Goal: Information Seeking & Learning: Check status

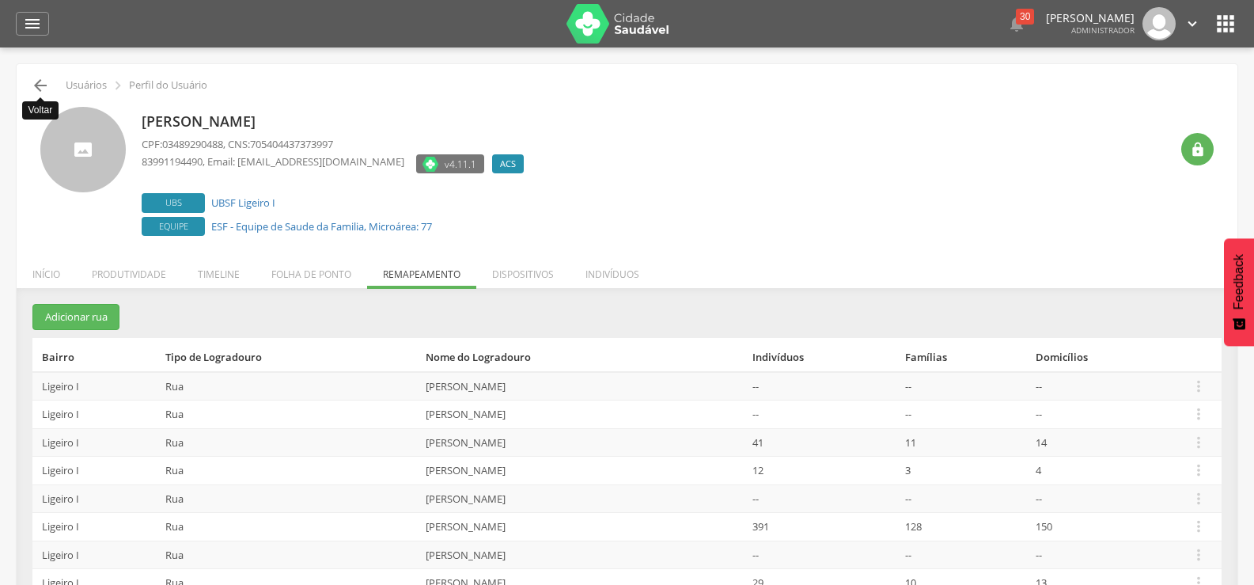
click at [38, 81] on icon "" at bounding box center [40, 85] width 19 height 19
type input "**********"
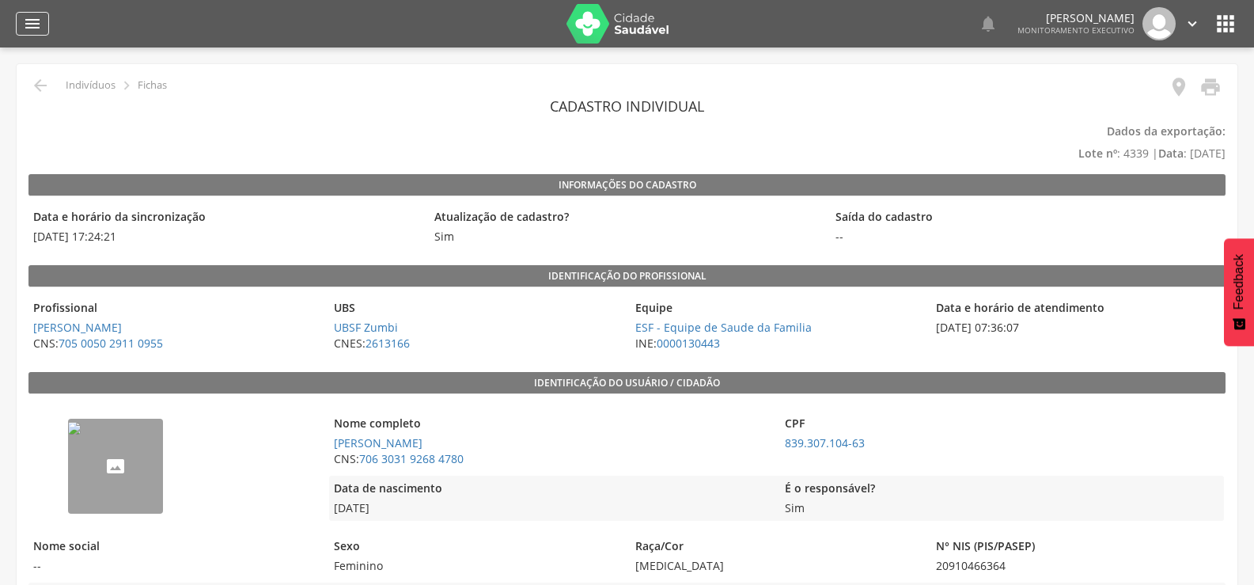
click at [43, 28] on div "" at bounding box center [32, 24] width 33 height 24
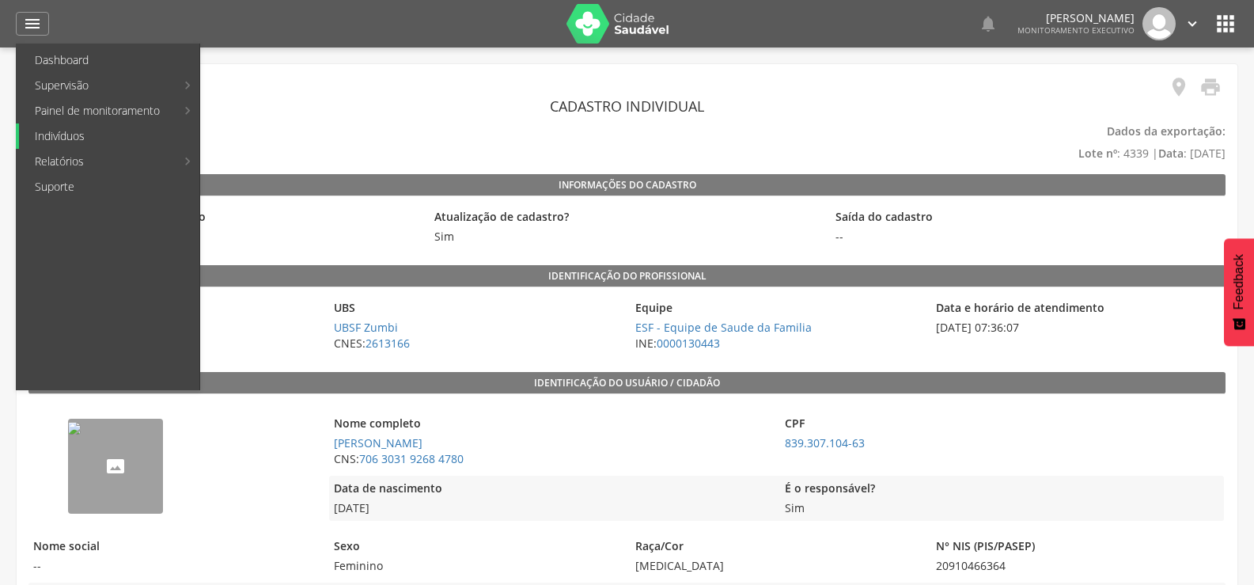
click at [53, 136] on link "Indivíduos" at bounding box center [109, 135] width 180 height 25
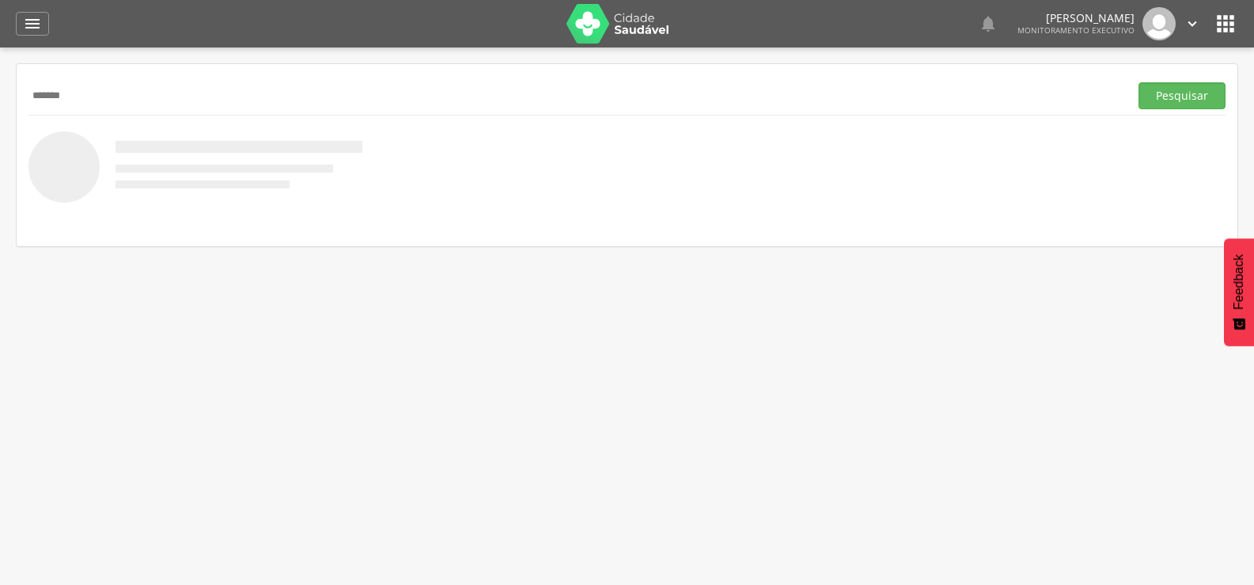
click at [58, 92] on input "******" at bounding box center [575, 95] width 1094 height 27
click at [94, 95] on input "*******" at bounding box center [575, 95] width 1094 height 27
type input "**********"
click at [1138, 82] on button "Pesquisar" at bounding box center [1181, 95] width 87 height 27
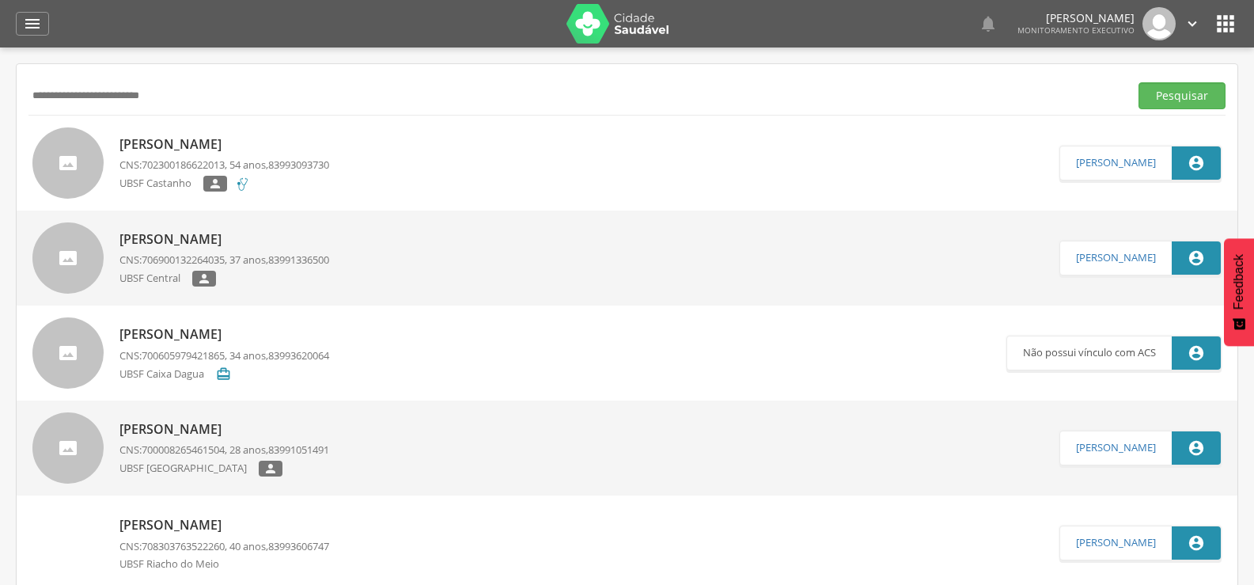
click at [138, 131] on div "[PERSON_NAME] CNS: 702300186622013 , 54 anos, 83993093730 UBSF Castanho " at bounding box center [224, 164] width 210 height 66
type input "**********"
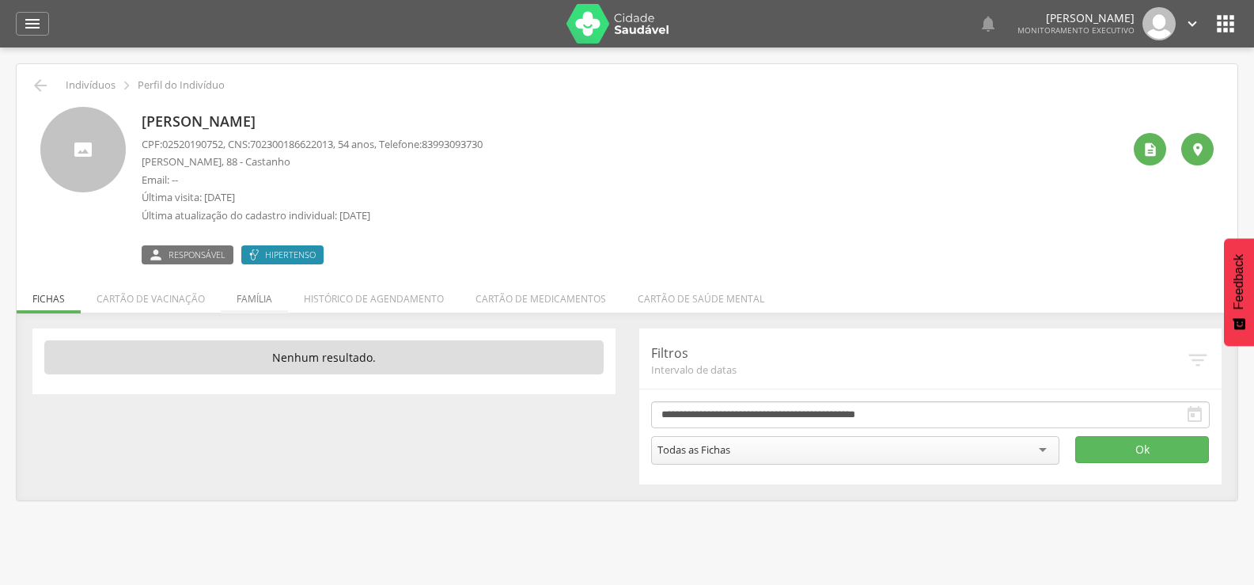
click at [266, 293] on li "Família" at bounding box center [254, 294] width 67 height 37
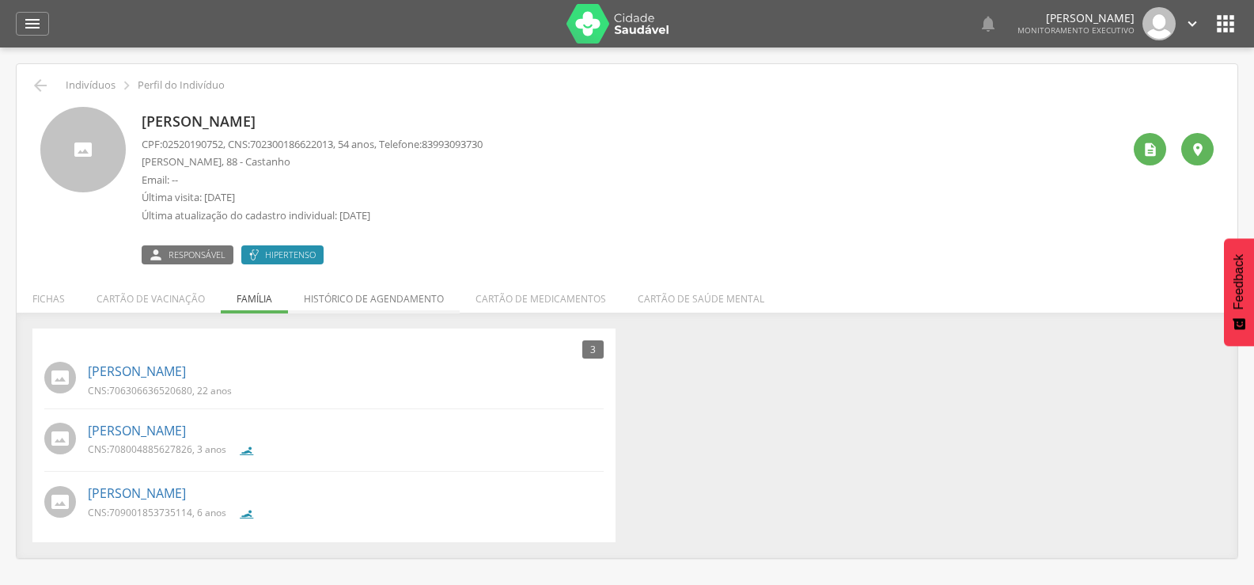
click at [373, 309] on li "Histórico de agendamento" at bounding box center [374, 294] width 172 height 37
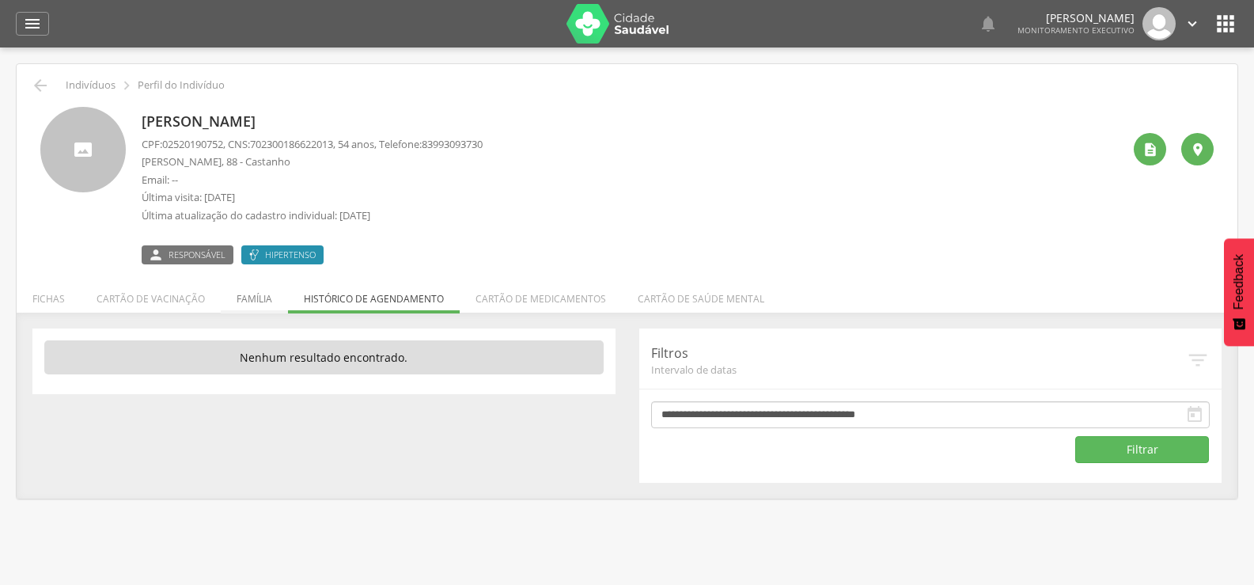
click at [259, 297] on li "Família" at bounding box center [254, 294] width 67 height 37
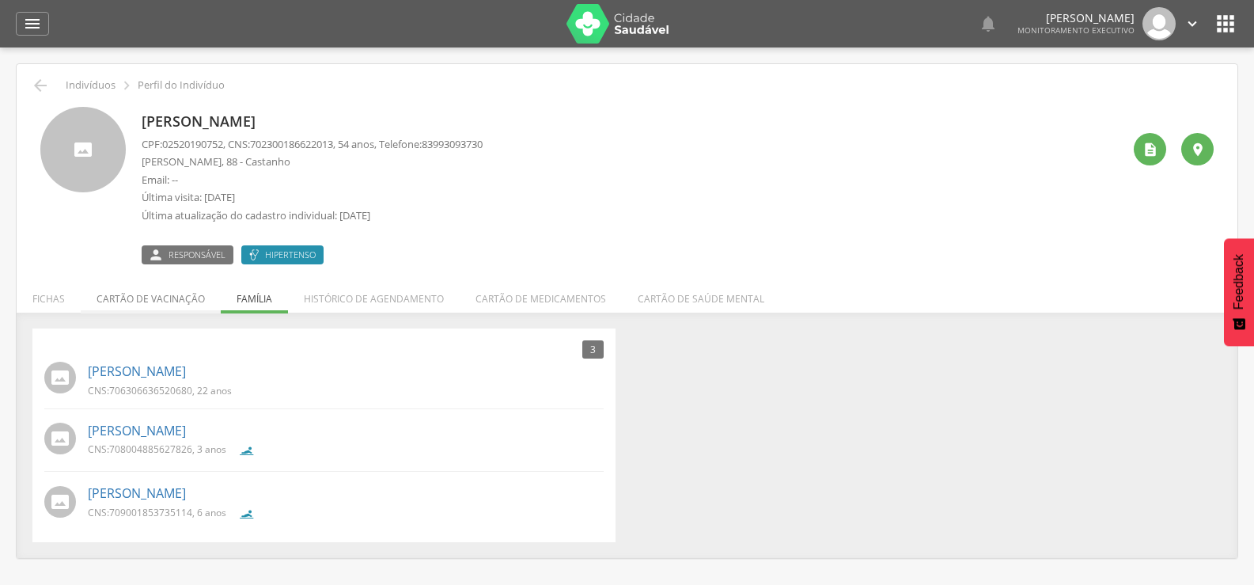
click at [166, 300] on li "Cartão de vacinação" at bounding box center [151, 294] width 140 height 37
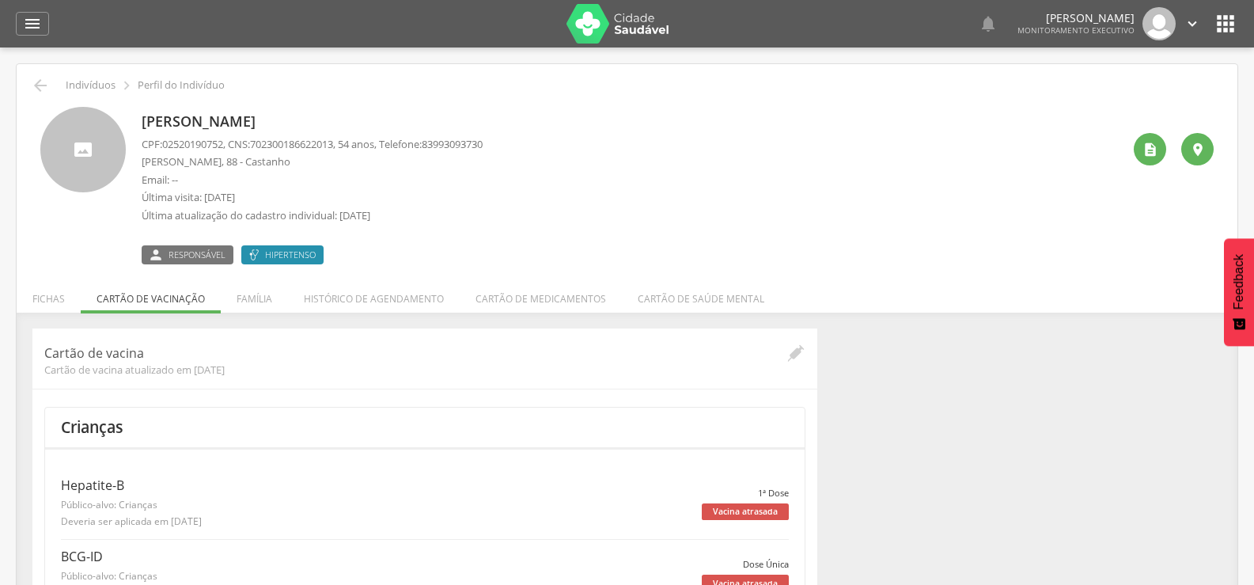
click at [1155, 168] on div " Ver histórico de cadastramento " at bounding box center [1168, 185] width 92 height 157
click at [1149, 158] on div "" at bounding box center [1150, 149] width 32 height 32
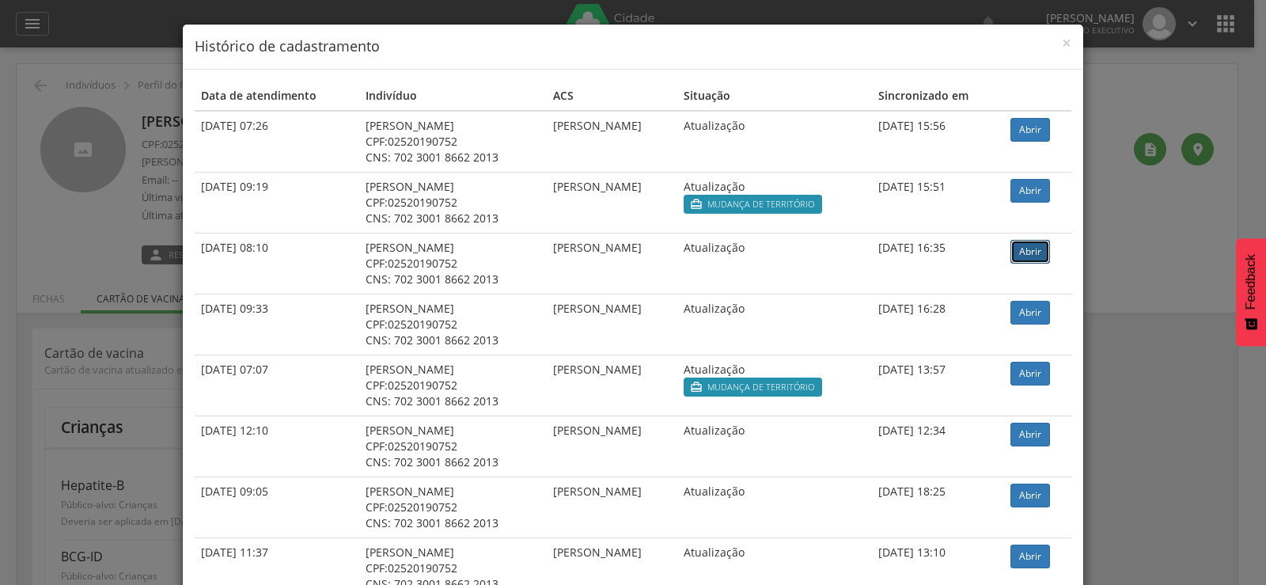
click at [1032, 252] on link "Abrir" at bounding box center [1030, 252] width 40 height 24
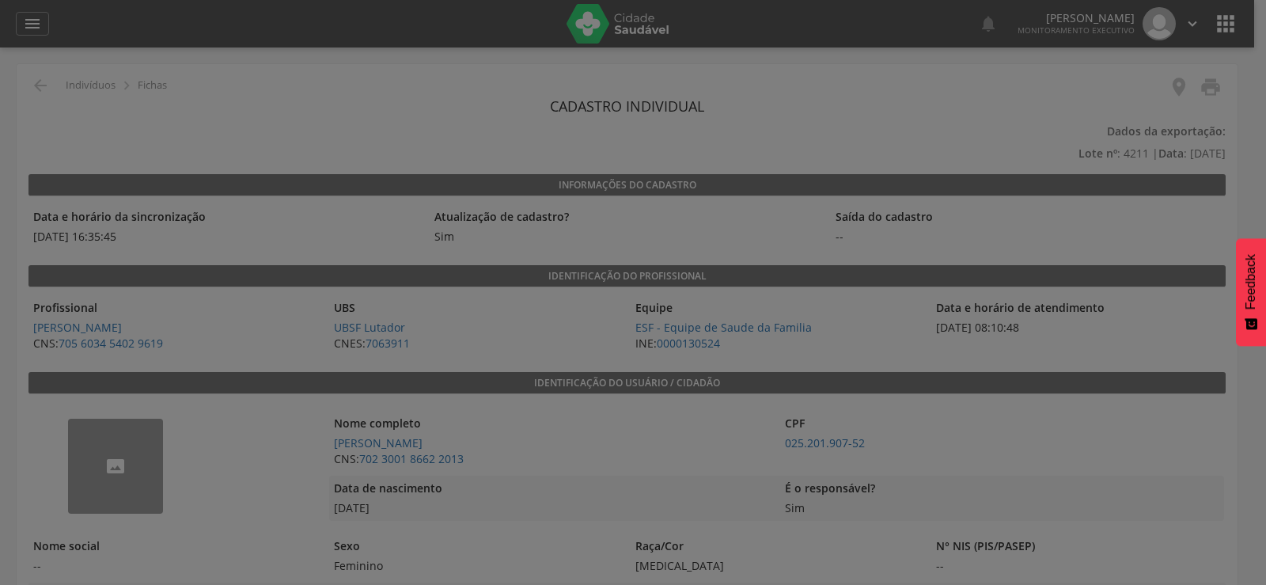
click at [967, 305] on div at bounding box center [633, 292] width 1266 height 585
click at [755, 275] on div at bounding box center [633, 292] width 1266 height 585
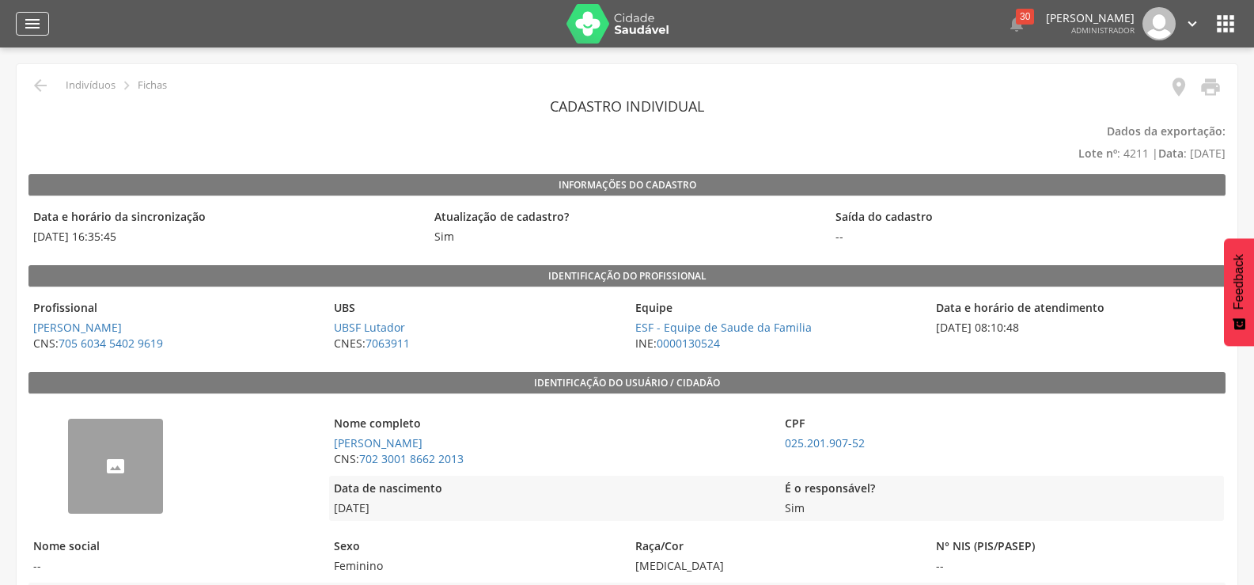
click at [32, 24] on icon "" at bounding box center [32, 23] width 19 height 19
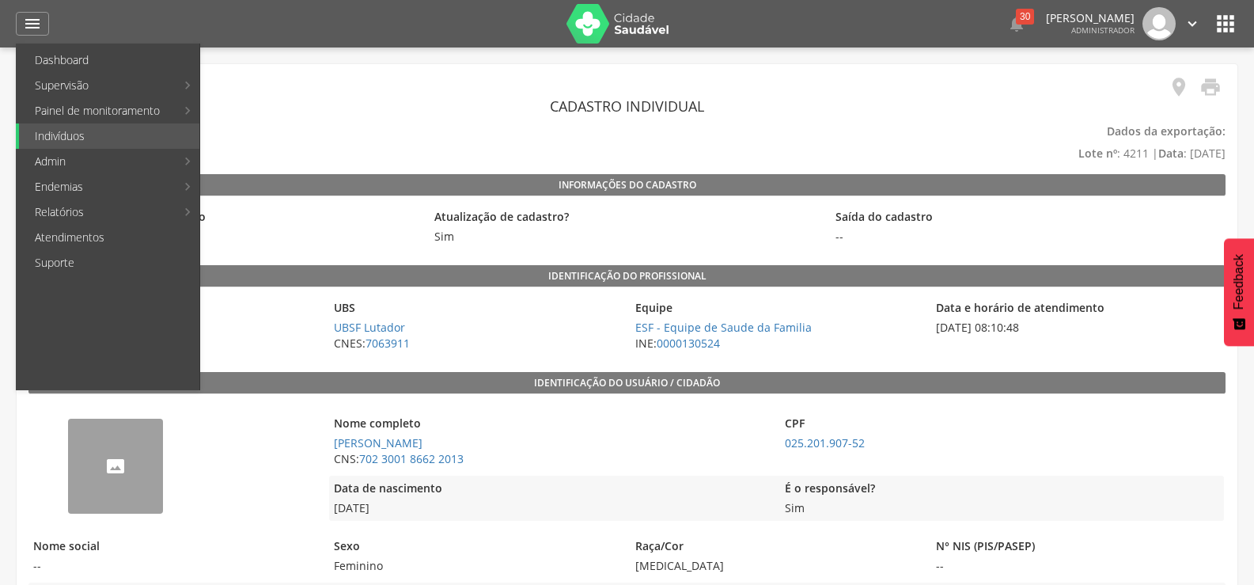
type input "**********"
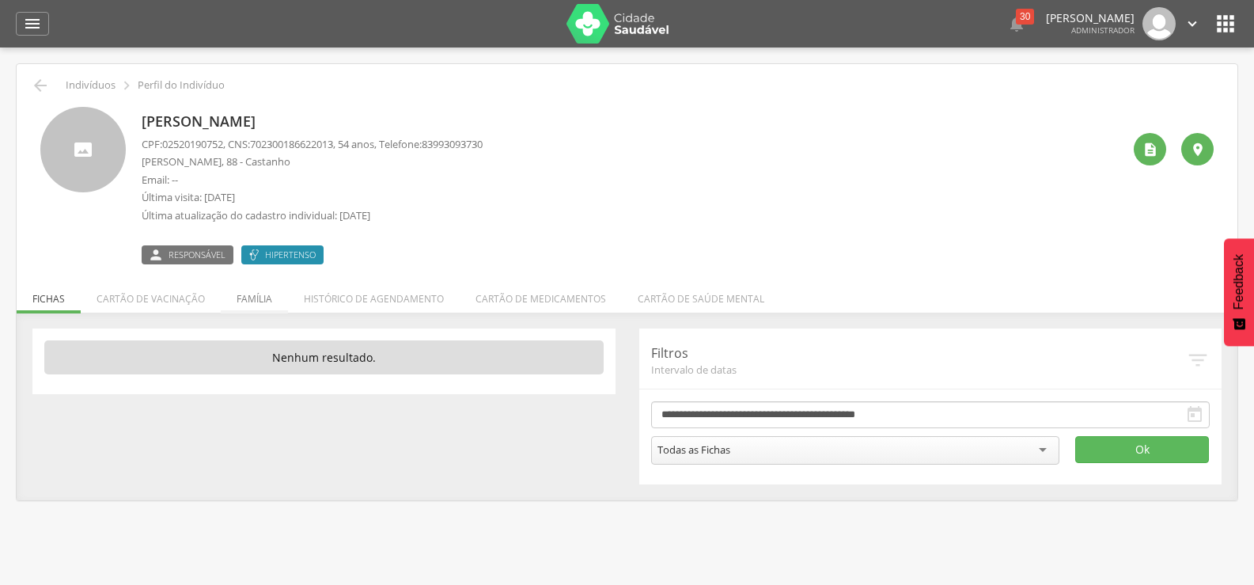
click at [259, 291] on li "Família" at bounding box center [254, 294] width 67 height 37
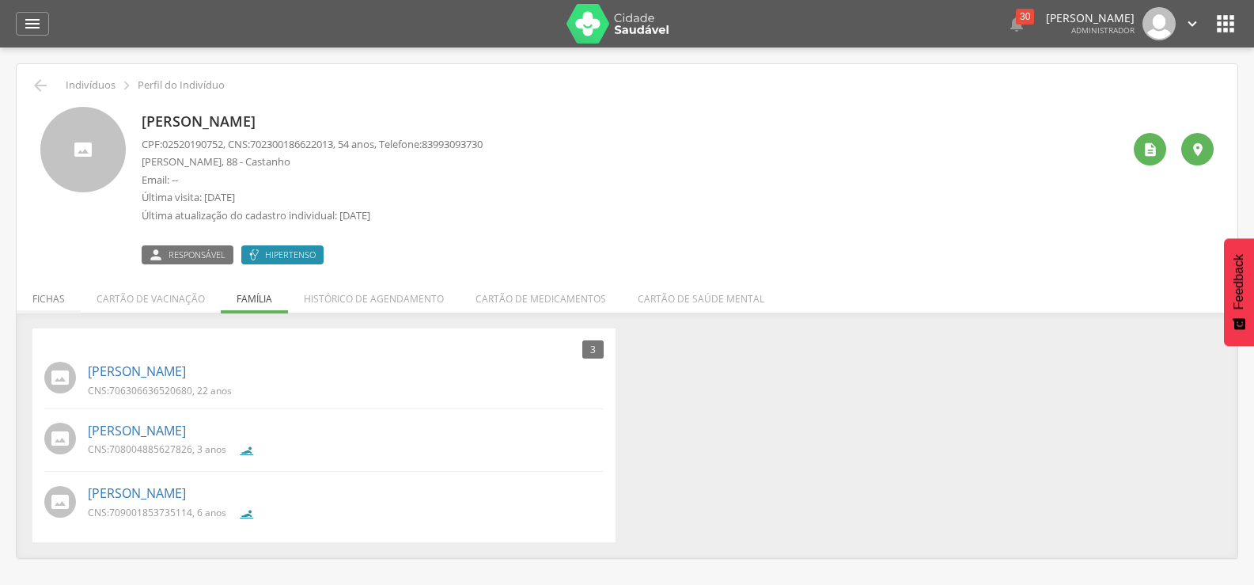
click at [59, 299] on li "Fichas" at bounding box center [49, 294] width 64 height 37
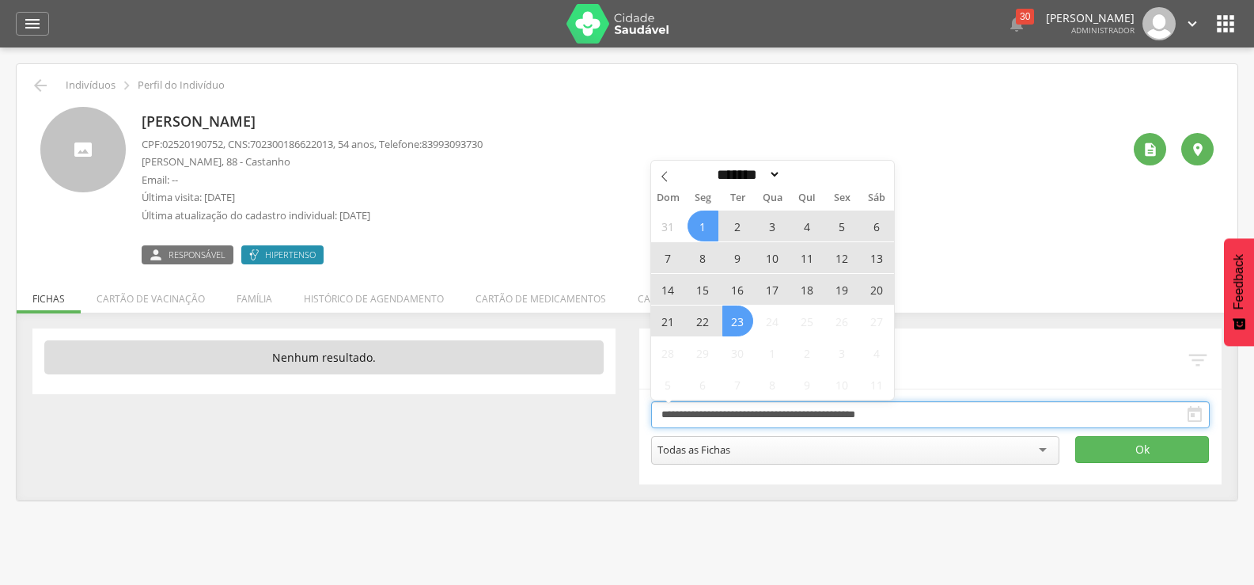
click at [948, 415] on input "**********" at bounding box center [930, 414] width 559 height 27
click at [669, 176] on icon at bounding box center [664, 176] width 11 height 11
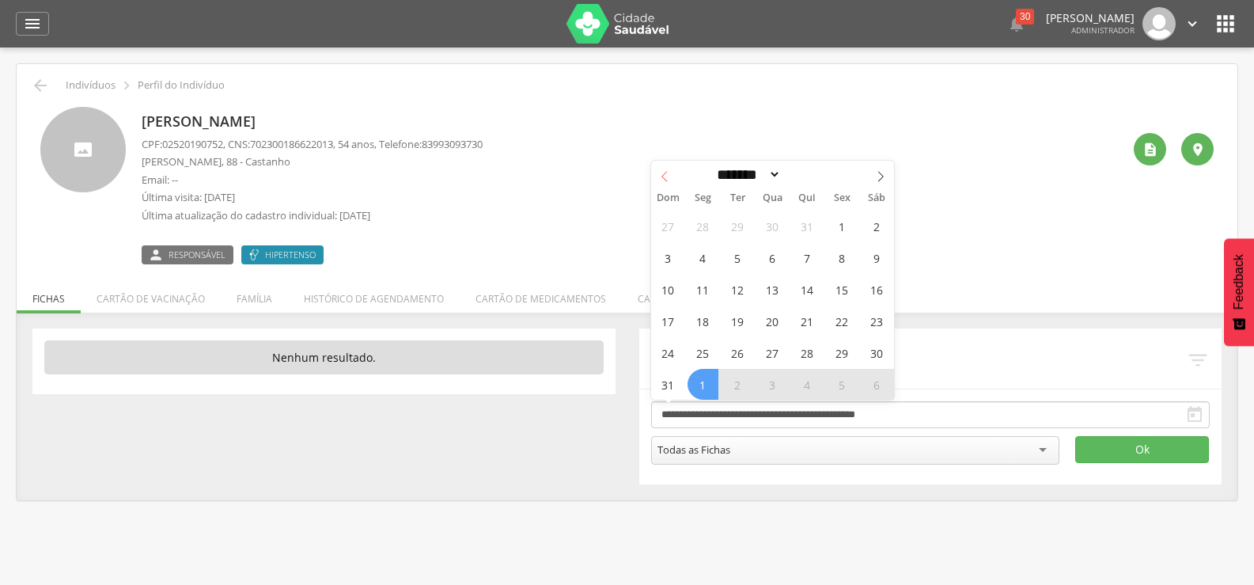
click at [669, 176] on icon at bounding box center [664, 176] width 11 height 11
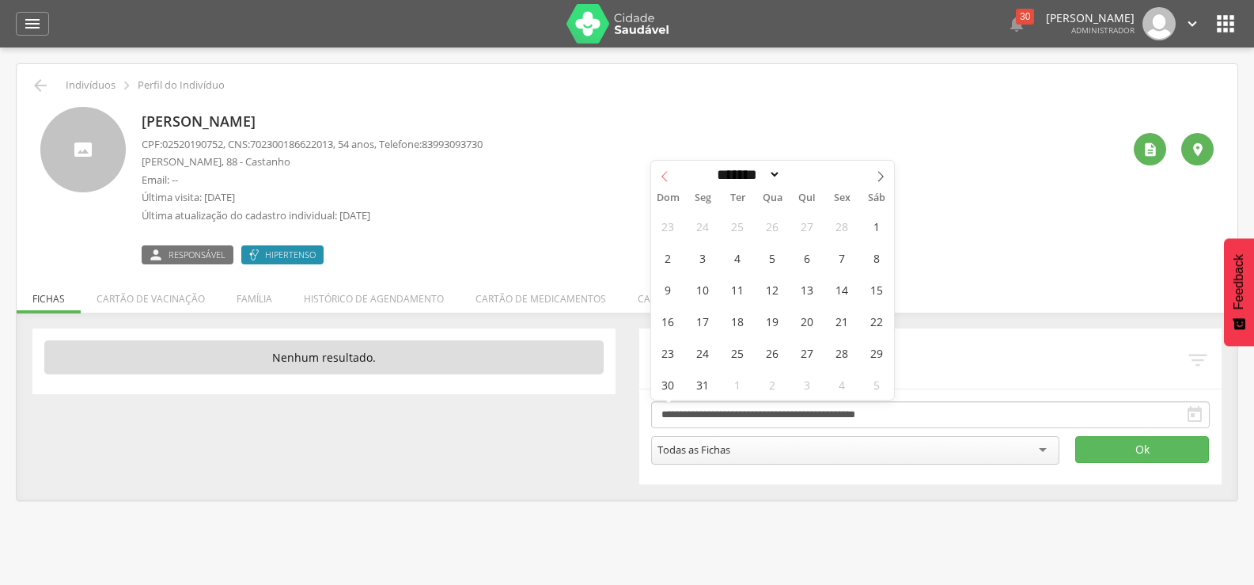
click at [669, 176] on icon at bounding box center [664, 176] width 11 height 11
select select "*"
click at [778, 227] on span "1" at bounding box center [772, 225] width 31 height 31
type input "**********"
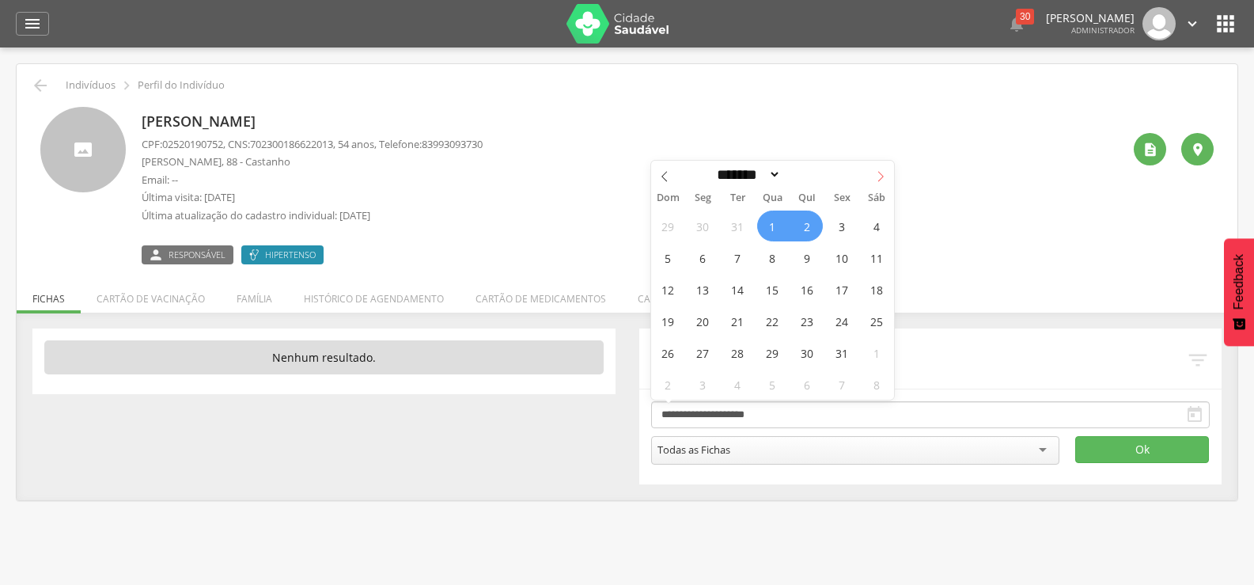
click at [878, 176] on icon at bounding box center [880, 176] width 11 height 11
click at [890, 173] on span at bounding box center [880, 174] width 27 height 27
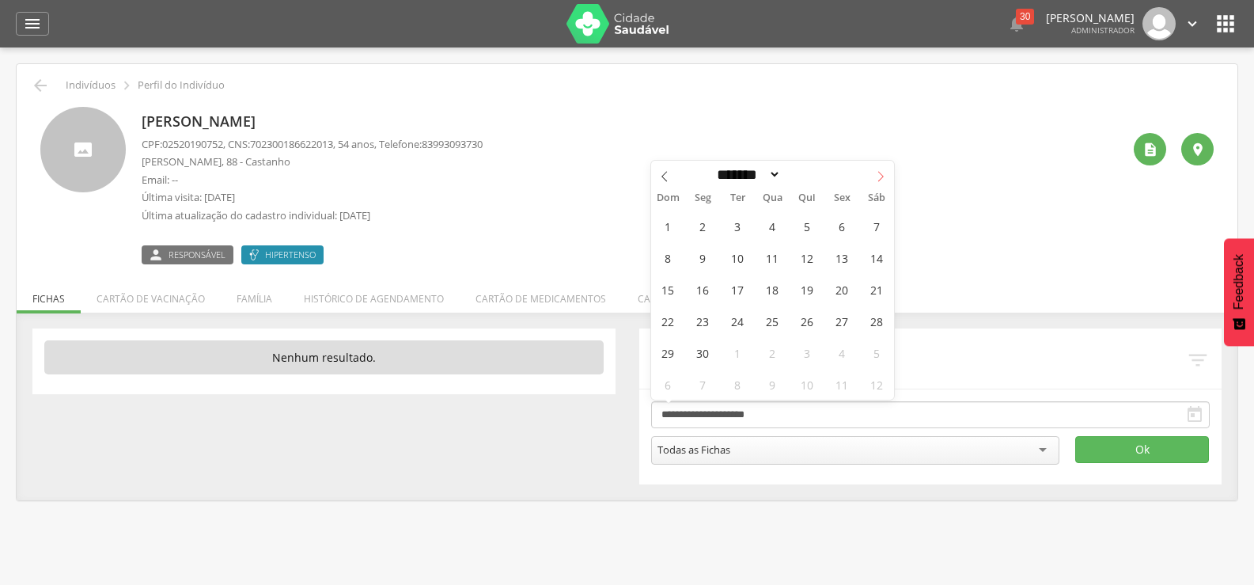
click at [890, 173] on span at bounding box center [880, 174] width 27 height 27
select select "*"
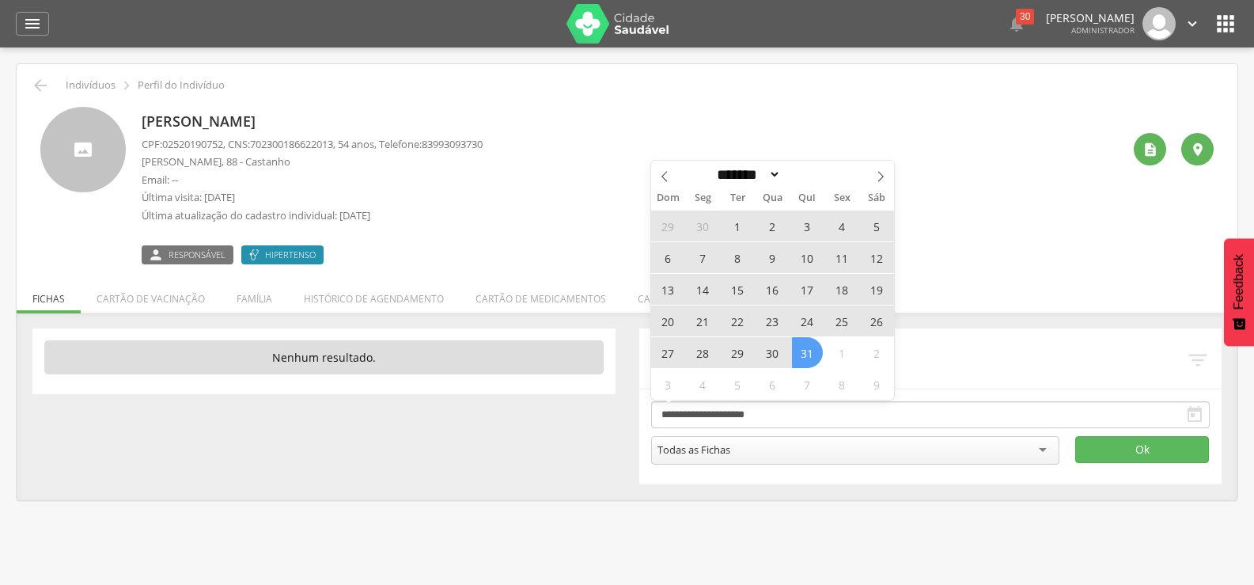
click at [801, 358] on span "31" at bounding box center [807, 352] width 31 height 31
type input "**********"
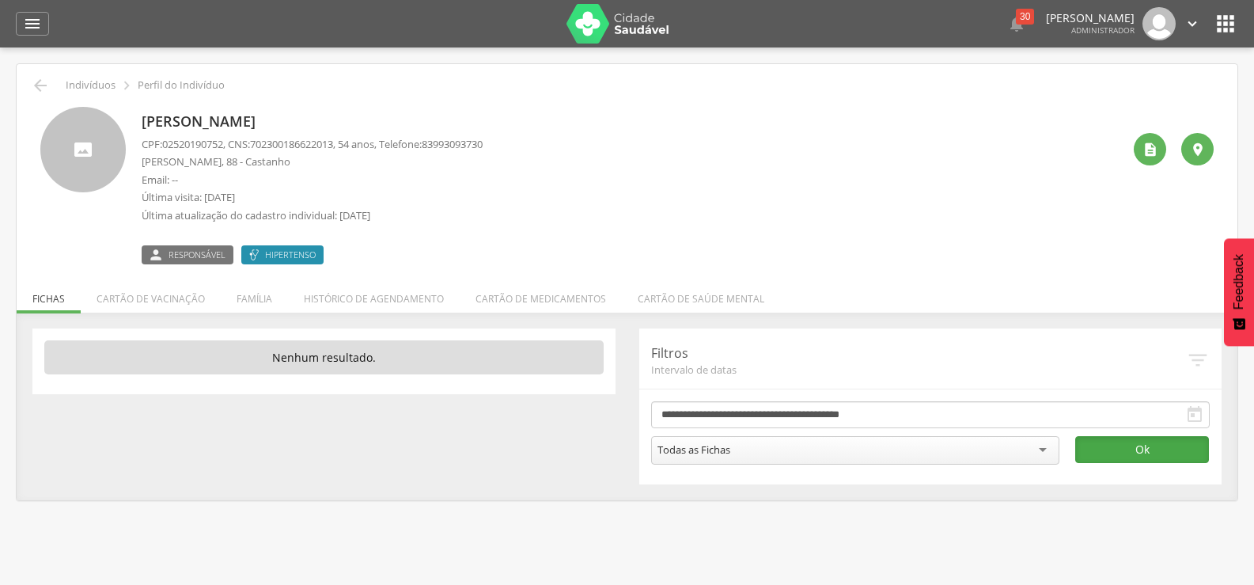
click at [1177, 453] on button "Ok" at bounding box center [1142, 449] width 134 height 27
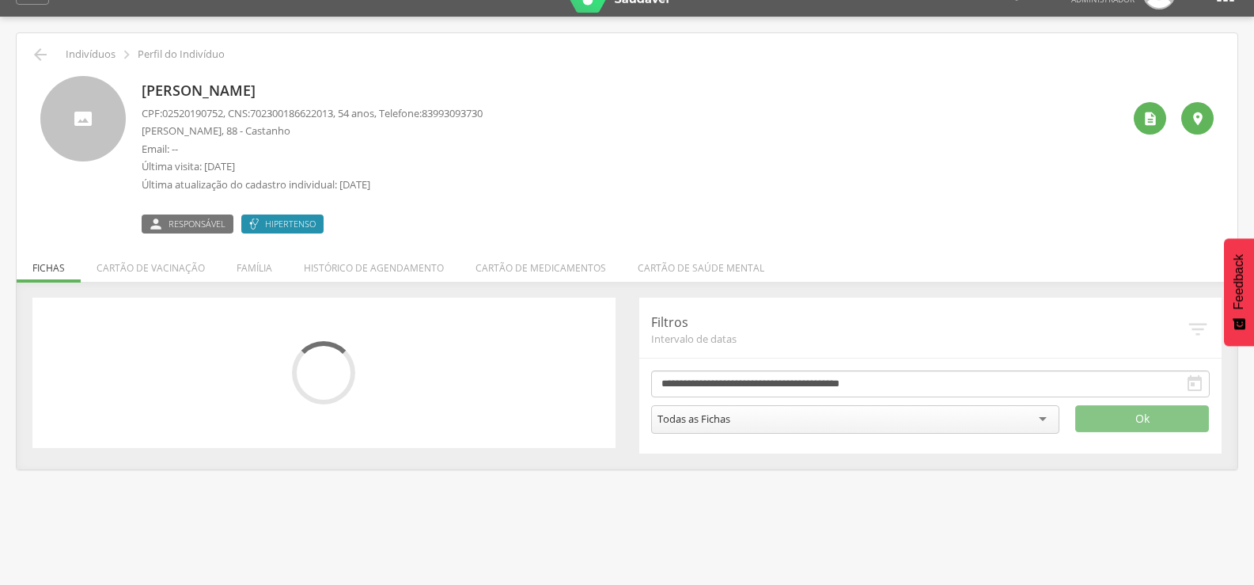
scroll to position [47, 0]
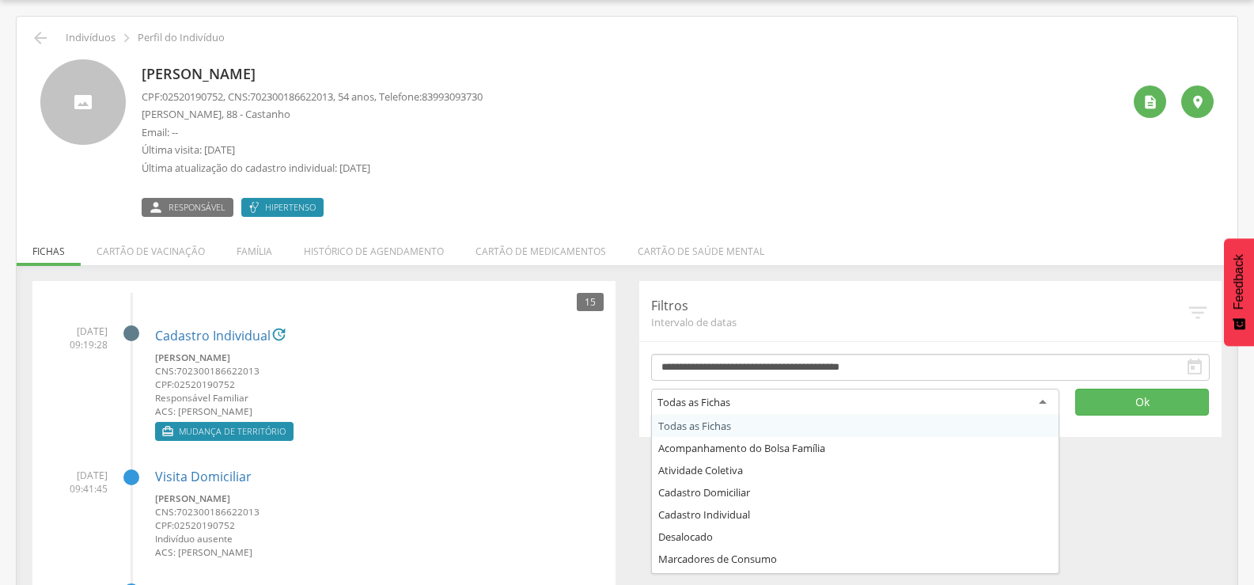
click at [691, 403] on div "Todas as Fichas" at bounding box center [693, 402] width 73 height 14
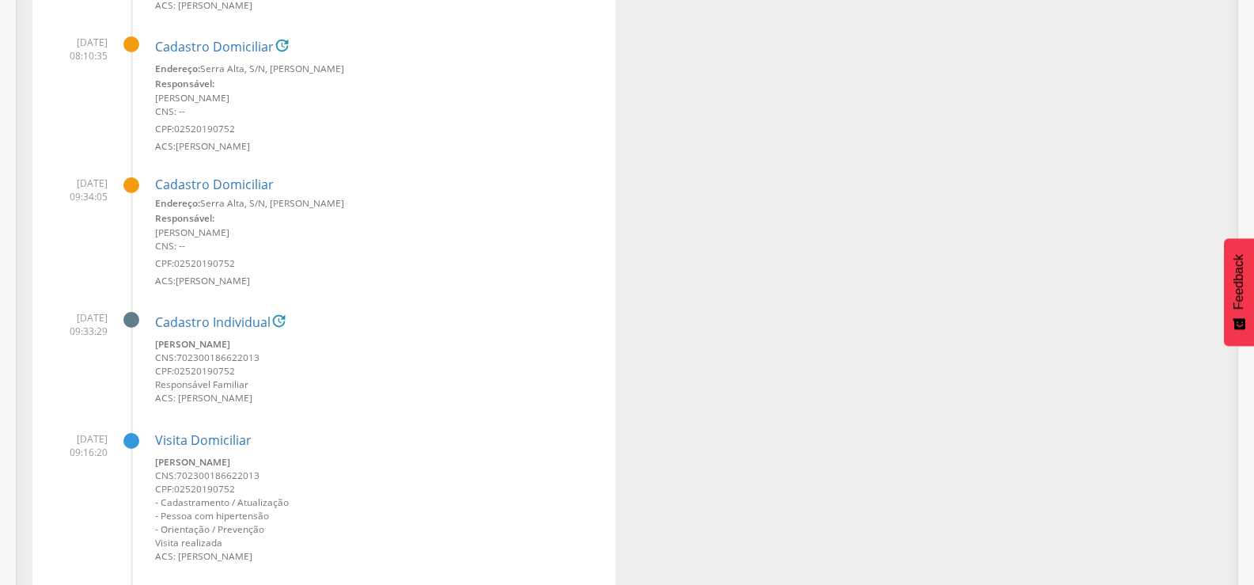
scroll to position [1751, 0]
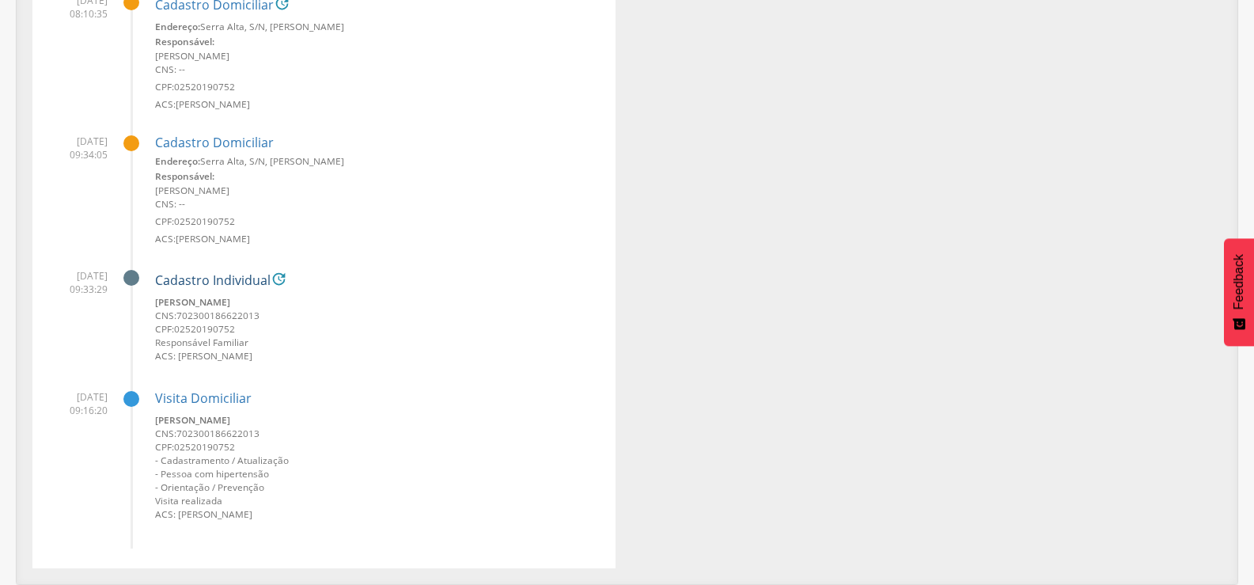
click at [206, 286] on link "Cadastro Individual" at bounding box center [212, 281] width 115 height 14
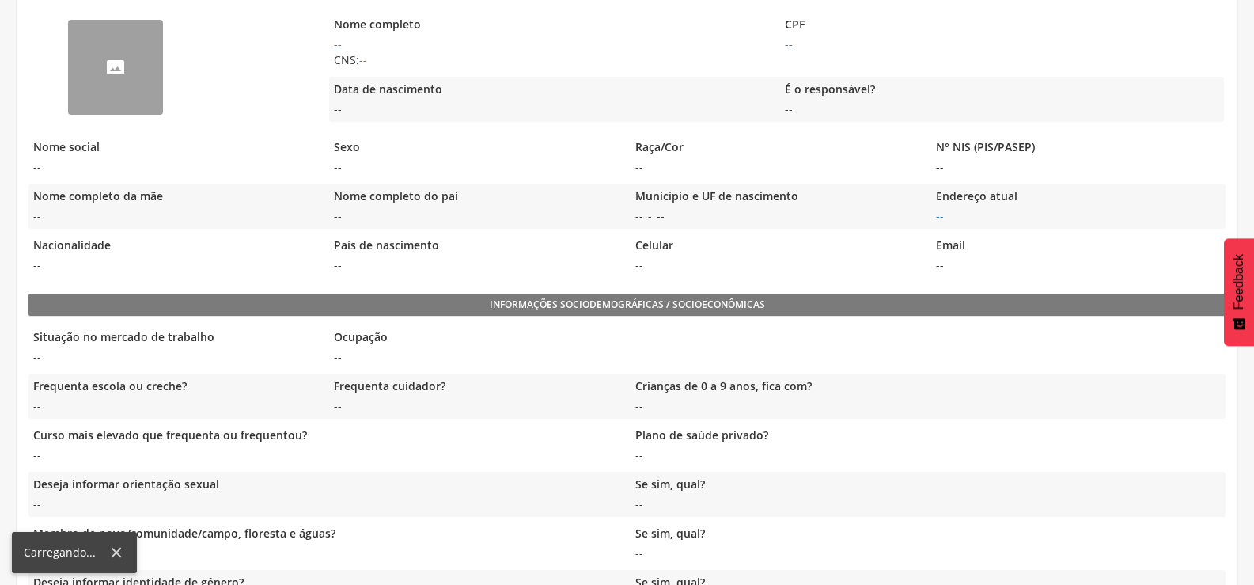
scroll to position [339, 0]
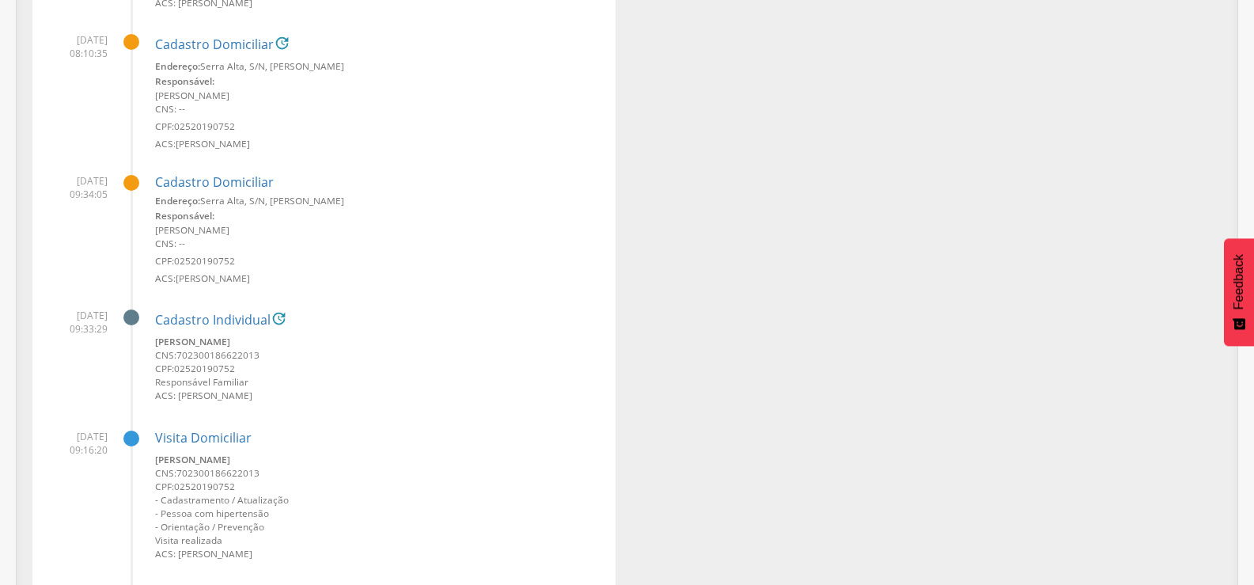
scroll to position [1751, 0]
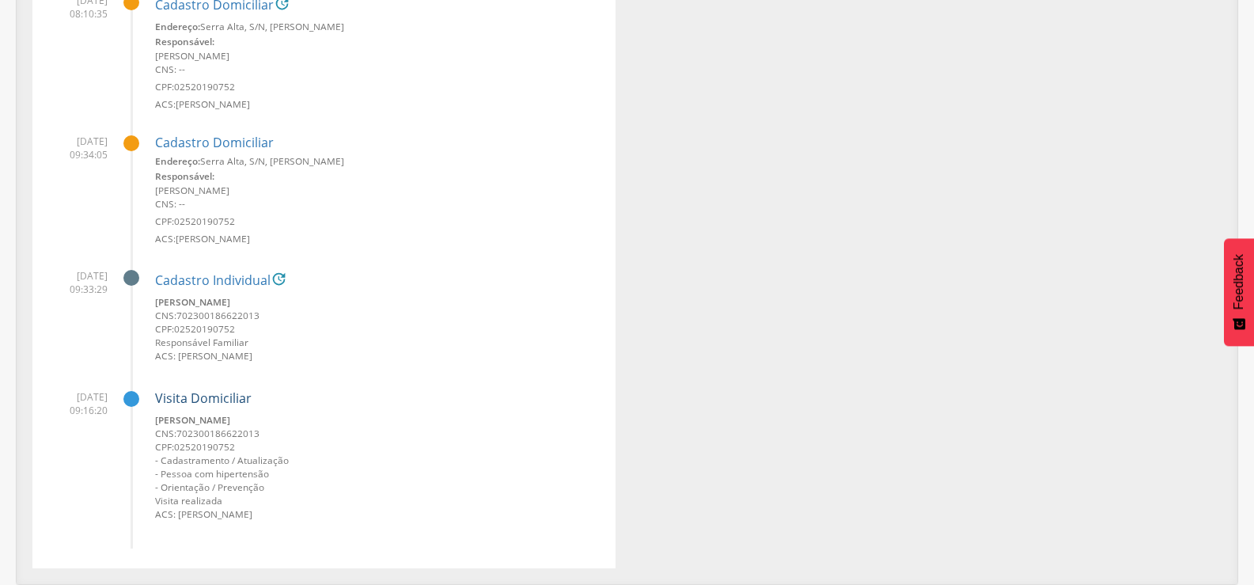
click at [214, 391] on link "Visita Domiciliar" at bounding box center [203, 397] width 97 height 17
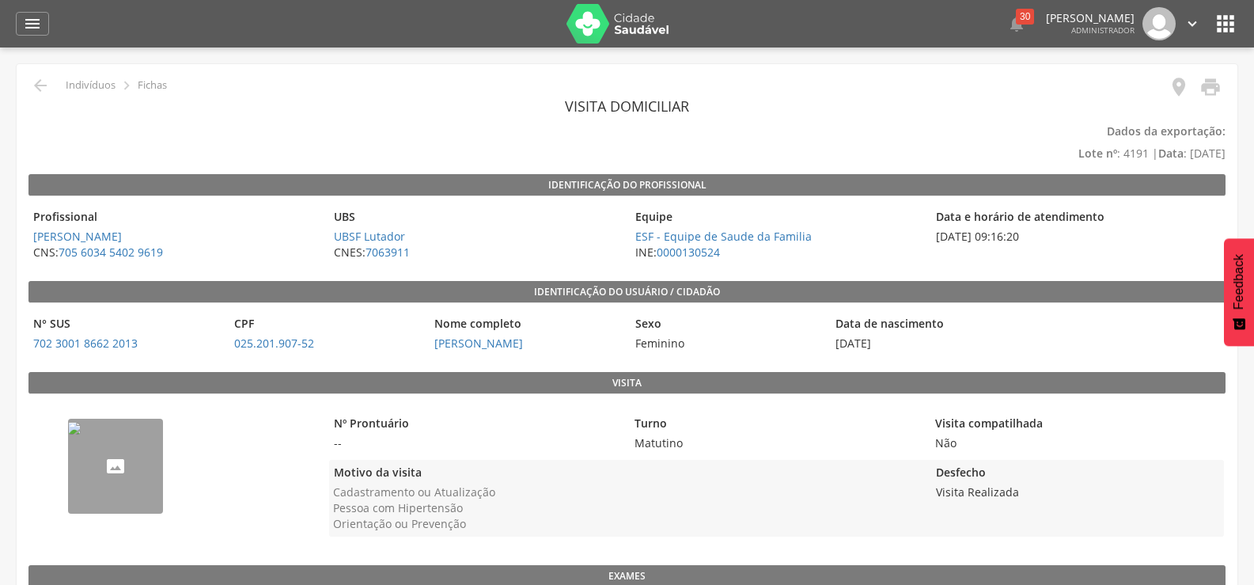
click at [28, 77] on div " Indivíduos  Fichas" at bounding box center [97, 85] width 138 height 19
click at [39, 83] on icon "" at bounding box center [40, 85] width 19 height 19
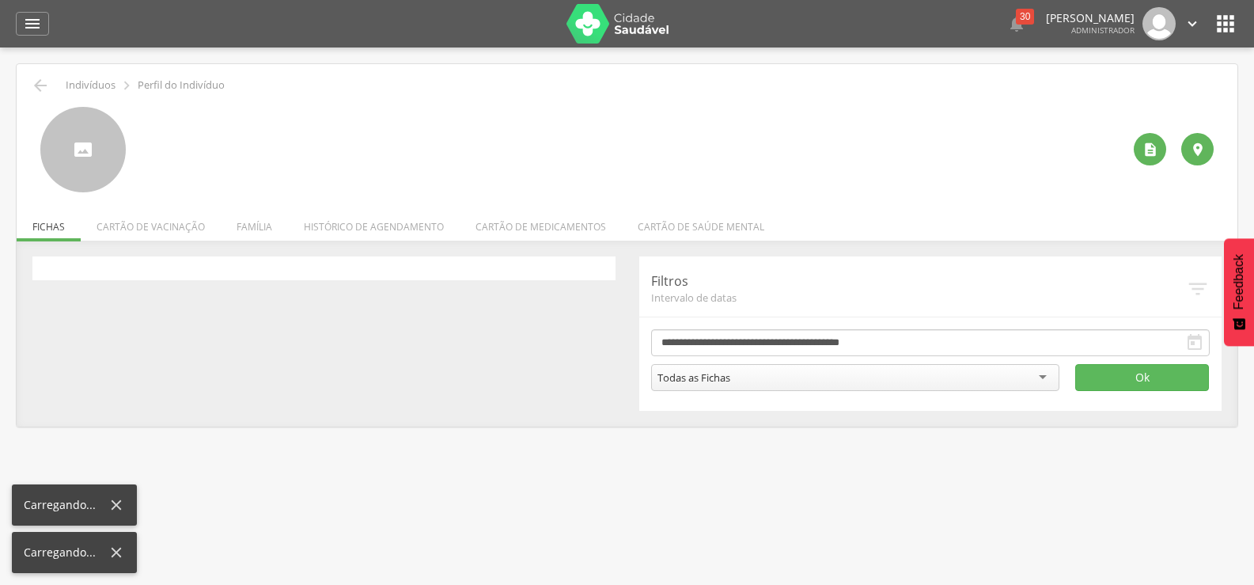
scroll to position [47, 0]
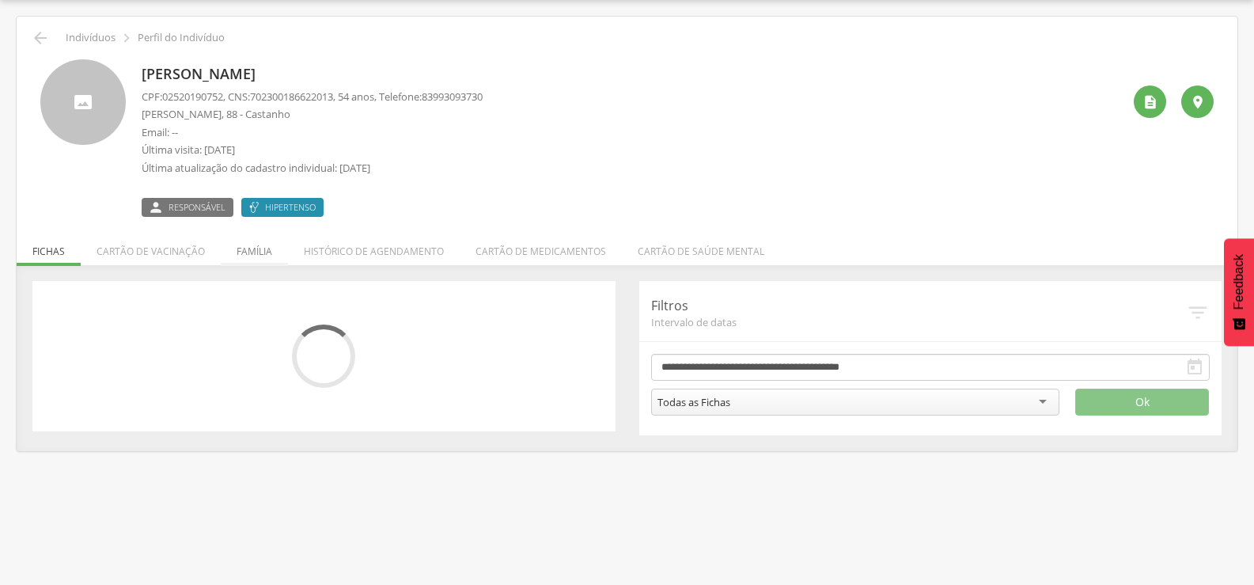
click at [269, 245] on li "Família" at bounding box center [254, 247] width 67 height 37
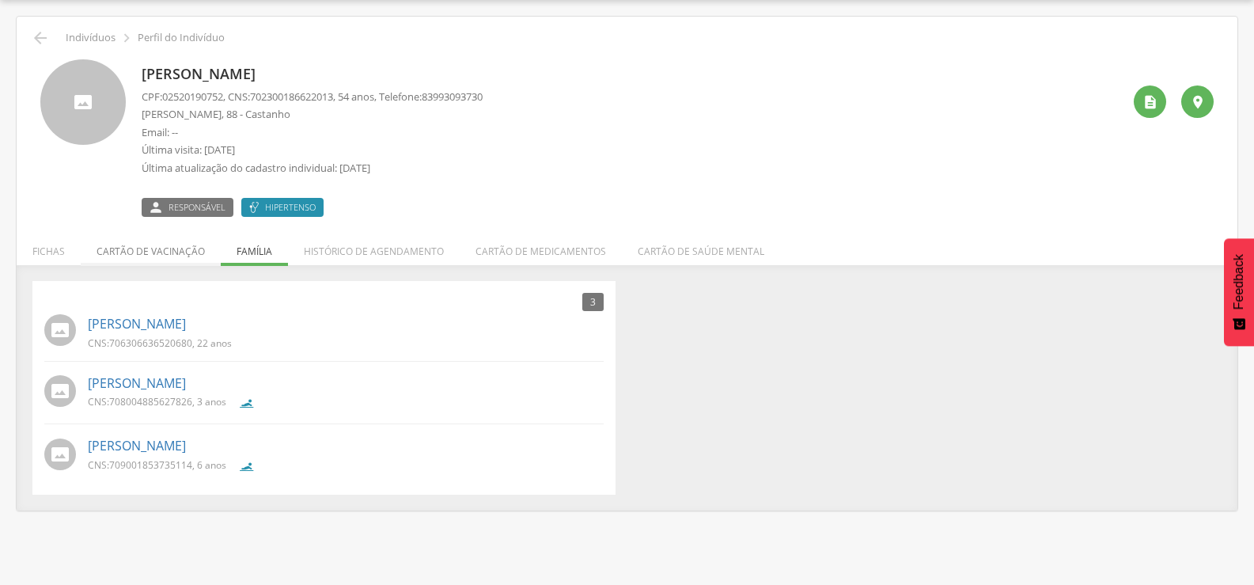
click at [187, 248] on li "Cartão de vacinação" at bounding box center [151, 247] width 140 height 37
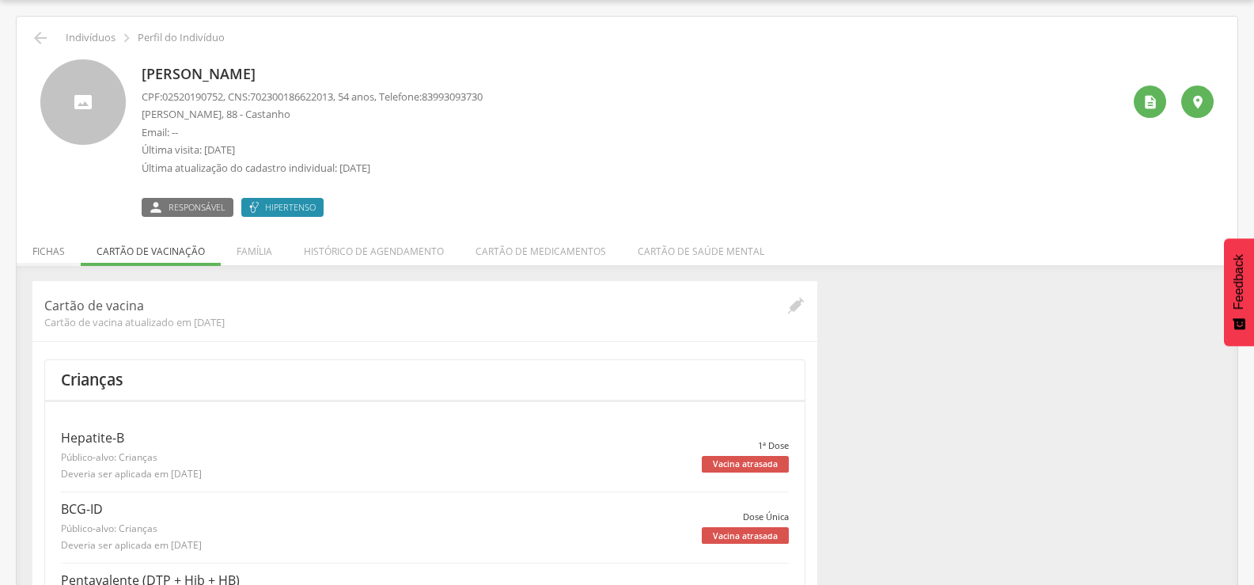
click at [39, 240] on li "Fichas" at bounding box center [49, 247] width 64 height 37
